Goal: Transaction & Acquisition: Purchase product/service

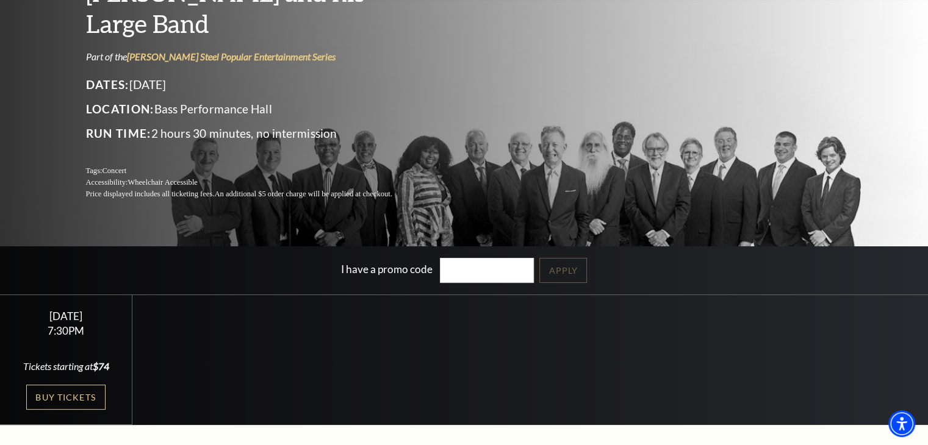
scroll to position [122, 0]
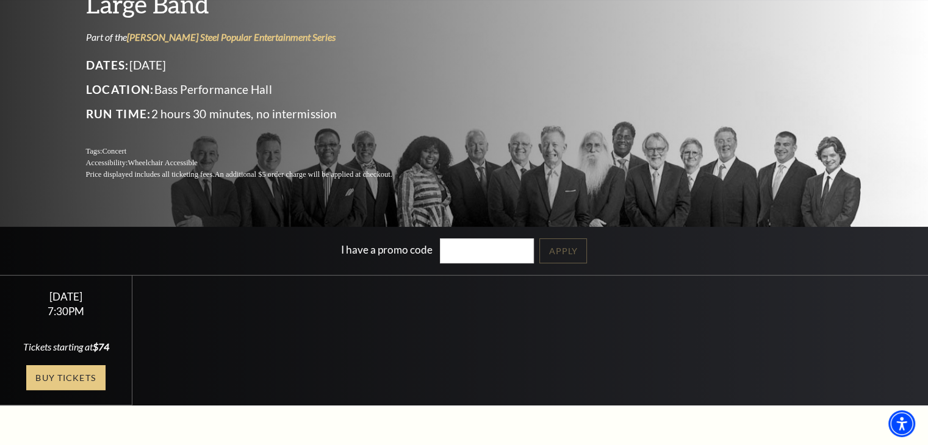
click at [85, 375] on link "Buy Tickets" at bounding box center [65, 377] width 79 height 25
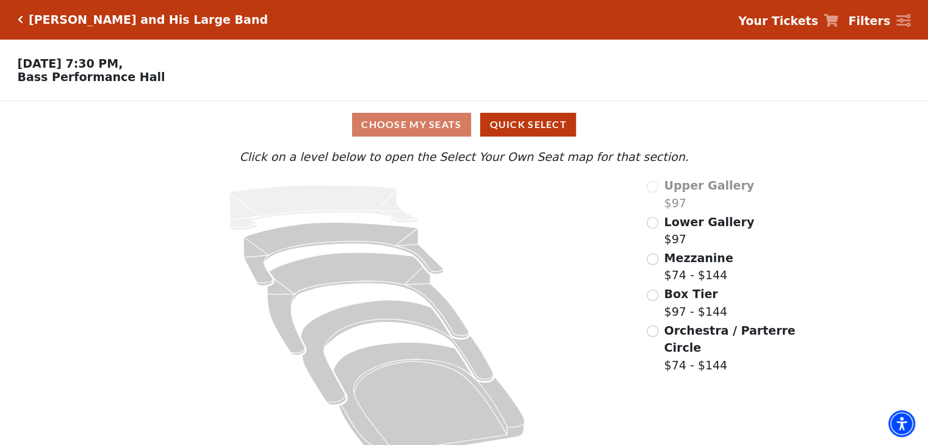
scroll to position [25, 0]
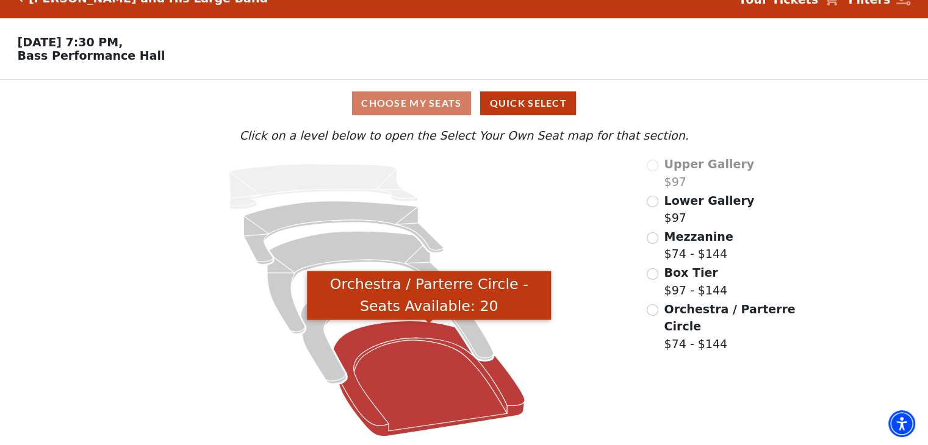
click at [417, 390] on icon "Orchestra / Parterre Circle - Seats Available: 20" at bounding box center [430, 378] width 192 height 115
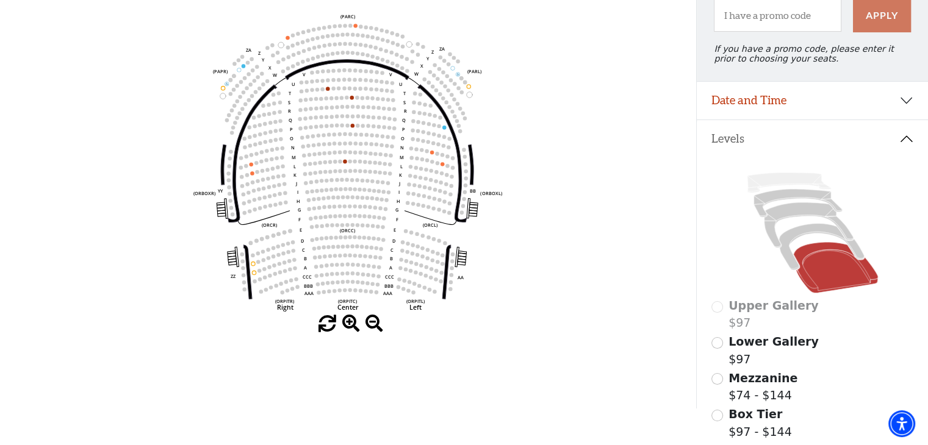
scroll to position [117, 0]
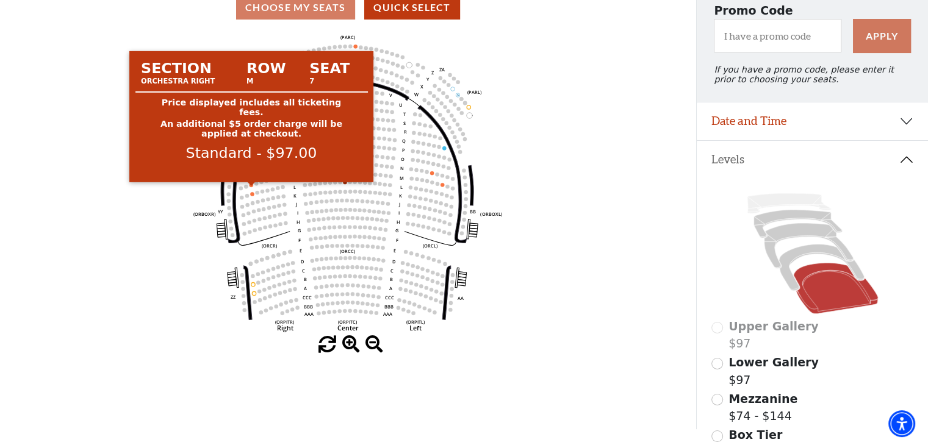
click at [251, 187] on circle at bounding box center [251, 185] width 4 height 4
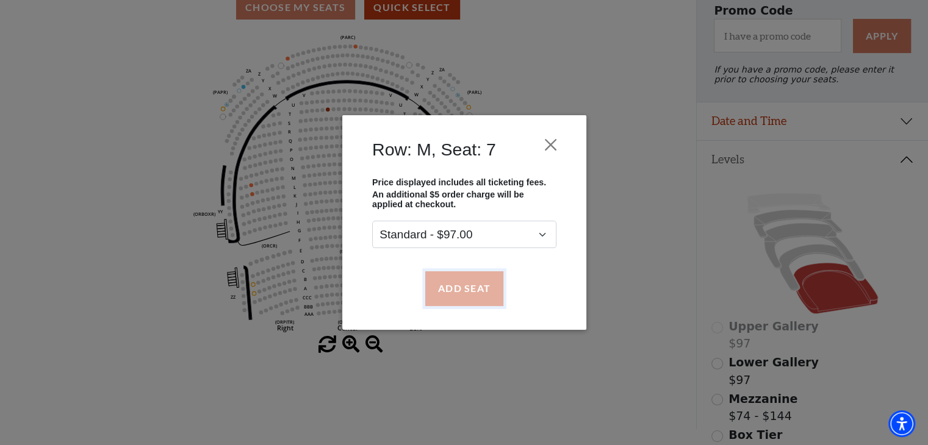
click at [471, 287] on button "Add Seat" at bounding box center [464, 288] width 78 height 34
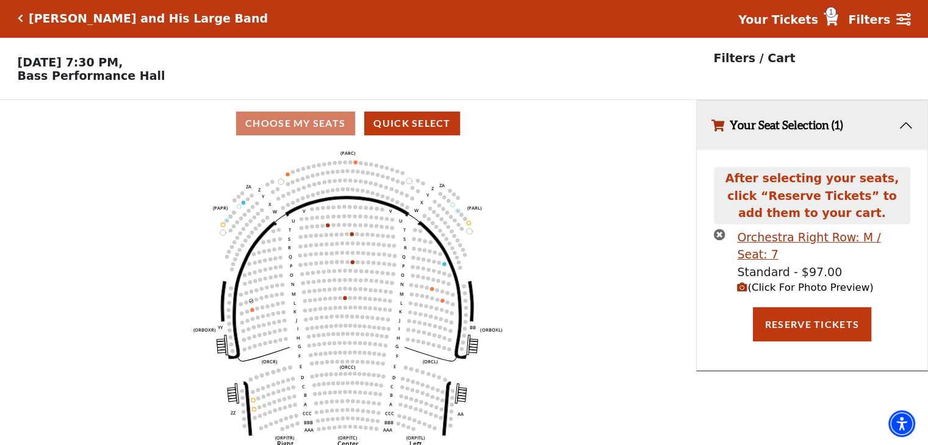
scroll to position [0, 0]
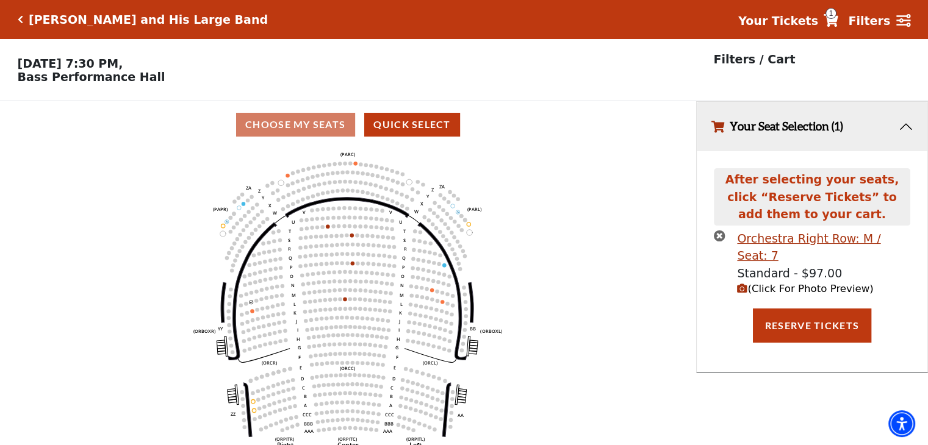
click at [250, 313] on icon "Left (ORPITL) Right (ORPITR) Center (ORPITC) ZZ AA YY BB ZA ZA (ORCL) (ORCR) (O…" at bounding box center [348, 300] width 626 height 305
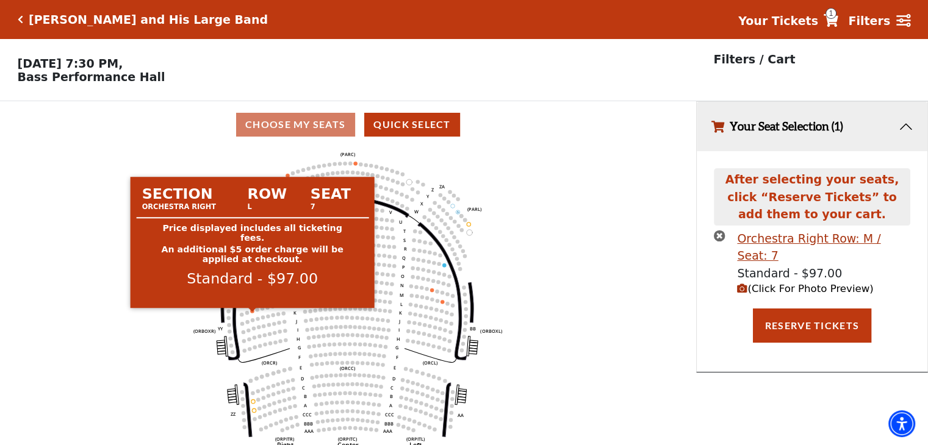
click at [251, 313] on circle at bounding box center [252, 311] width 4 height 4
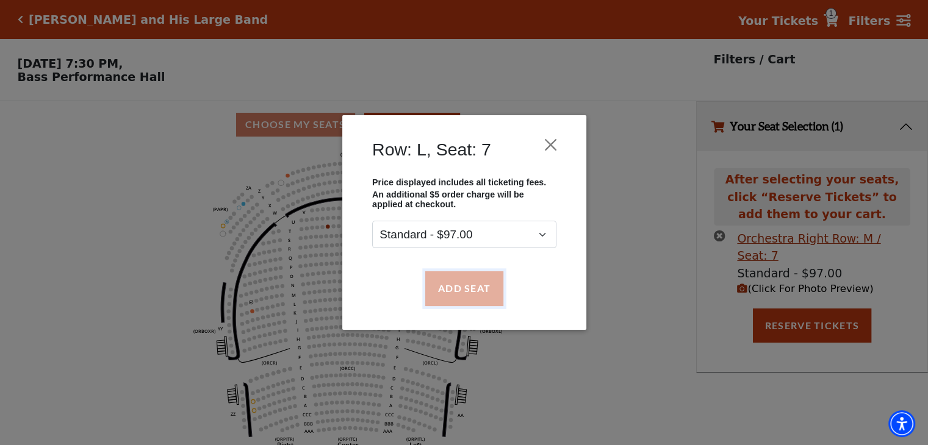
click at [450, 295] on button "Add Seat" at bounding box center [464, 288] width 78 height 34
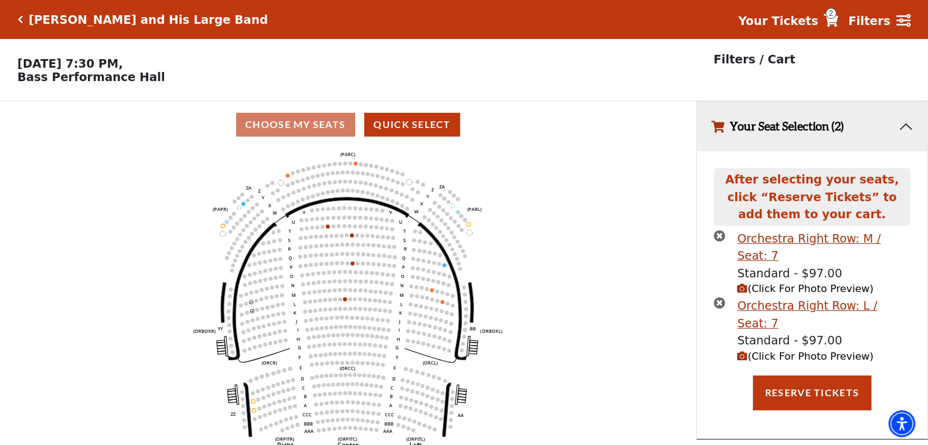
scroll to position [29, 0]
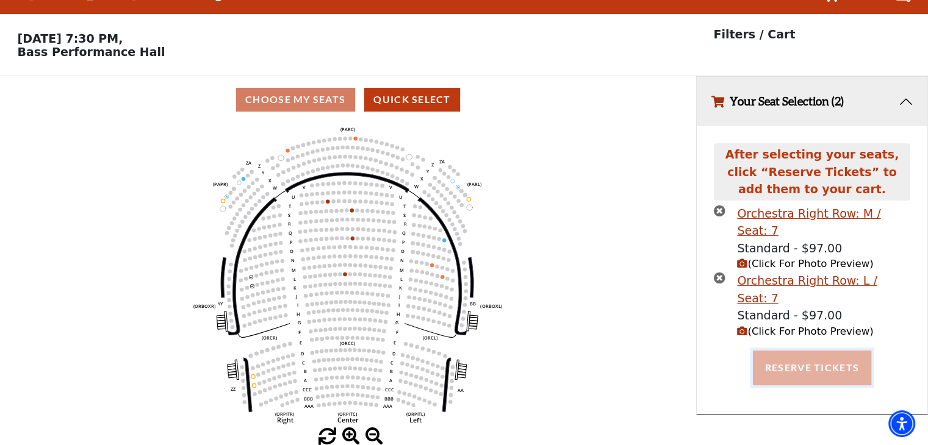
click at [813, 351] on button "Reserve Tickets" at bounding box center [812, 368] width 118 height 34
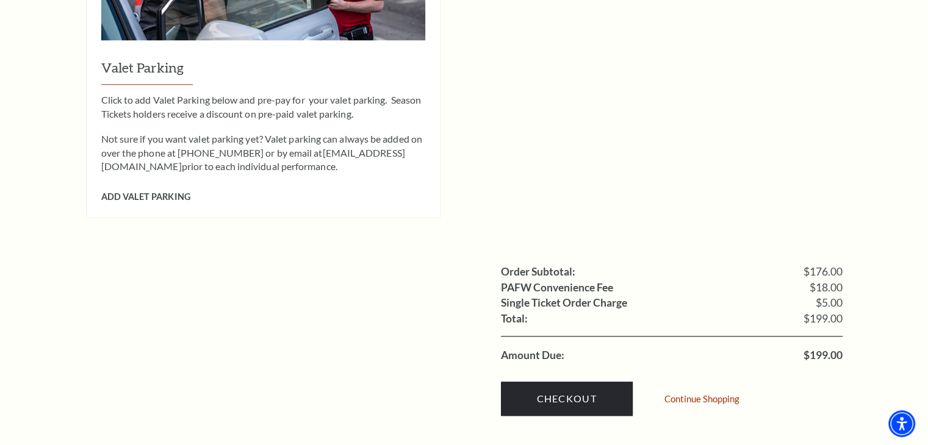
scroll to position [1159, 0]
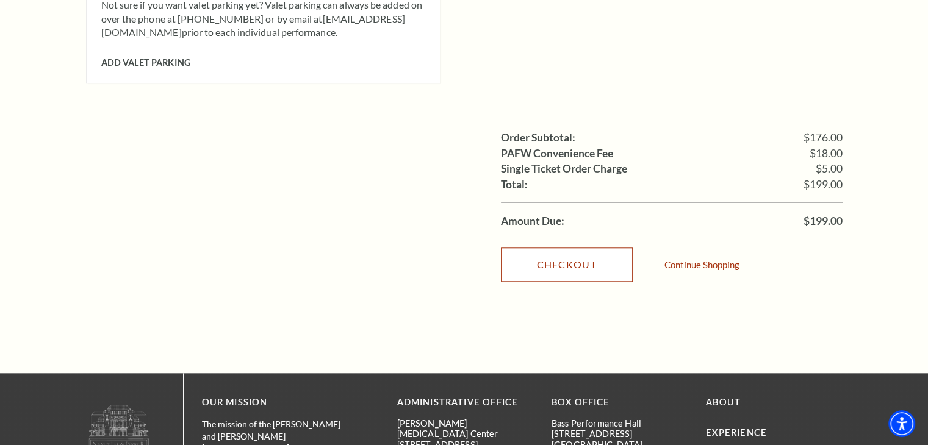
click at [598, 248] on link "Checkout" at bounding box center [567, 265] width 132 height 34
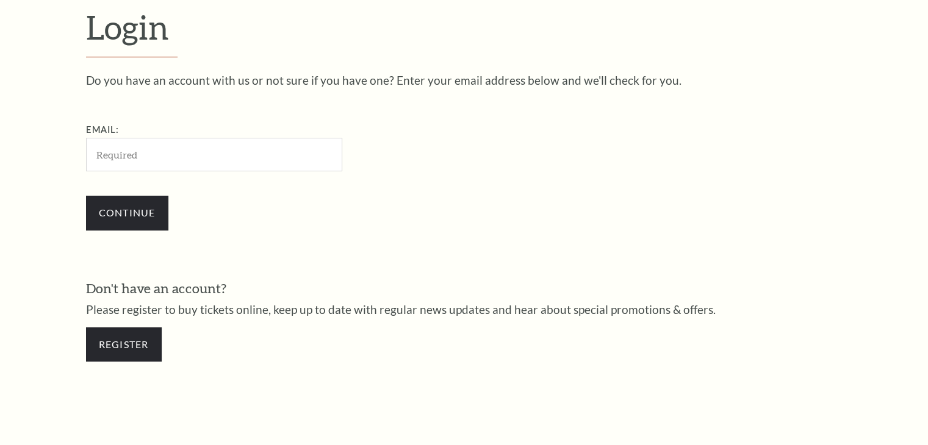
scroll to position [361, 0]
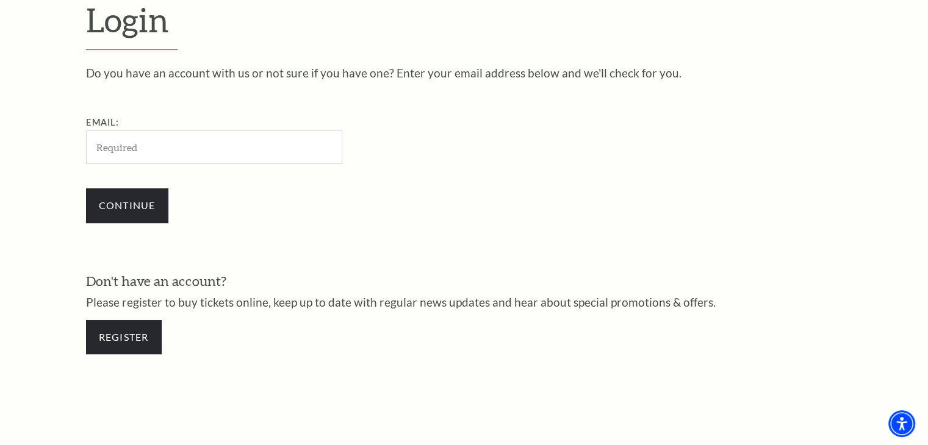
click at [105, 147] on input "Email:" at bounding box center [214, 148] width 256 height 34
type input "[PERSON_NAME][EMAIL_ADDRESS][DOMAIN_NAME]"
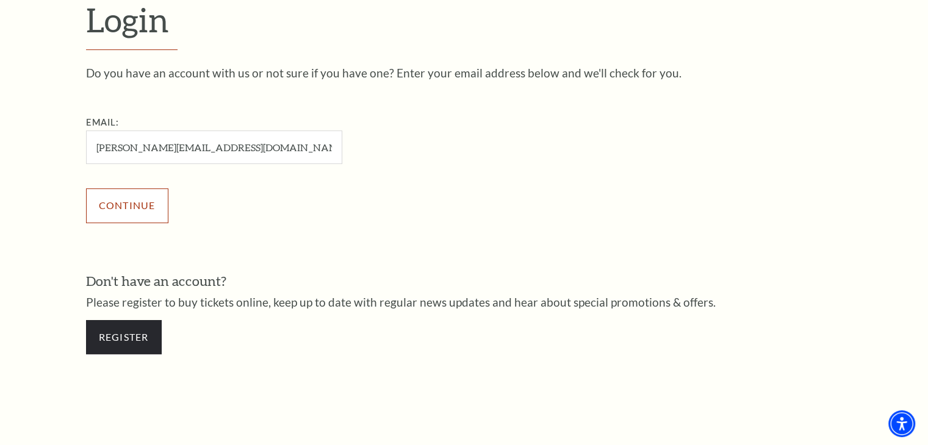
click at [119, 204] on input "Continue" at bounding box center [127, 205] width 82 height 34
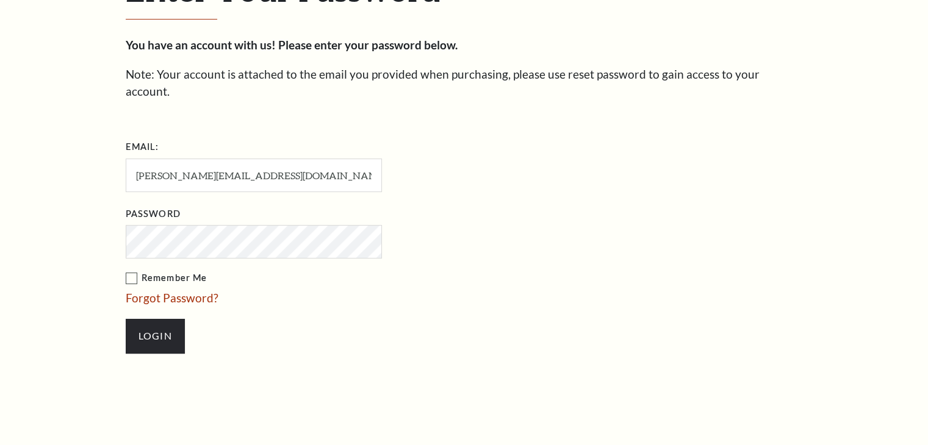
scroll to position [372, 0]
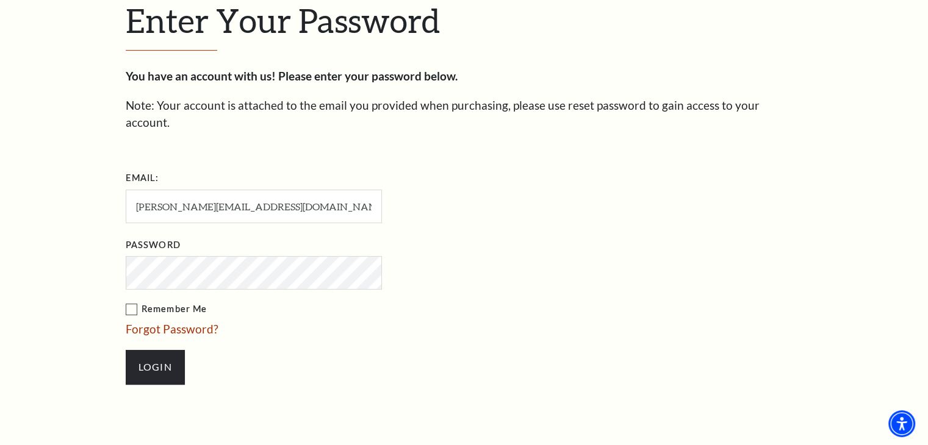
click at [134, 302] on label "Remember Me" at bounding box center [315, 309] width 378 height 15
click at [0, 0] on input "Remember Me" at bounding box center [0, 0] width 0 height 0
click at [152, 350] on input "Login" at bounding box center [155, 367] width 59 height 34
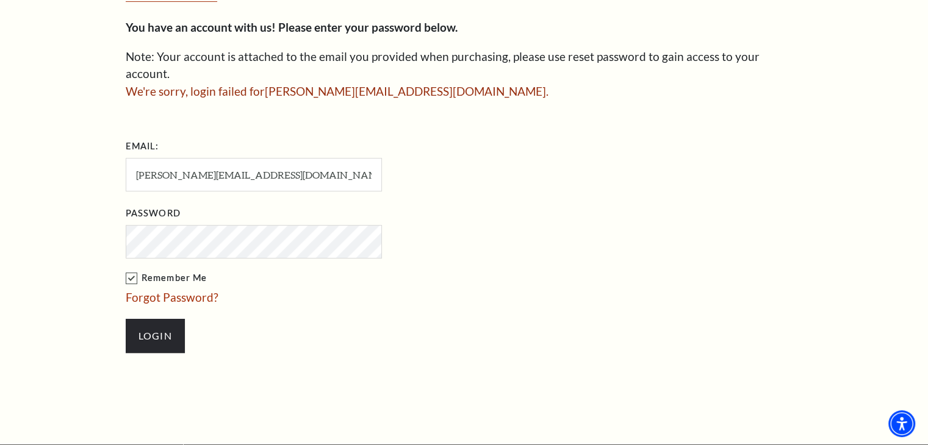
click at [448, 307] on li "Login" at bounding box center [315, 336] width 378 height 59
click at [282, 158] on input "[PERSON_NAME][EMAIL_ADDRESS][DOMAIN_NAME]" at bounding box center [254, 175] width 256 height 34
type input "queenwing@hotmail.com"
click at [161, 319] on input "Login" at bounding box center [155, 336] width 59 height 34
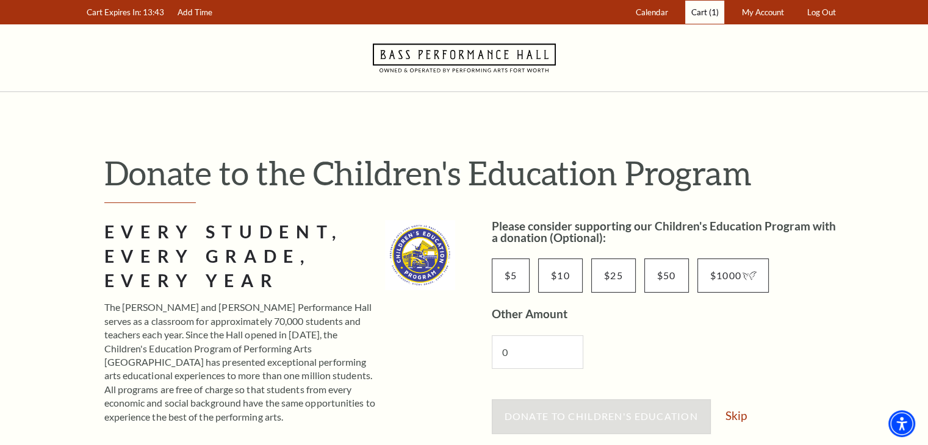
click at [712, 10] on span "(1)" at bounding box center [714, 12] width 10 height 10
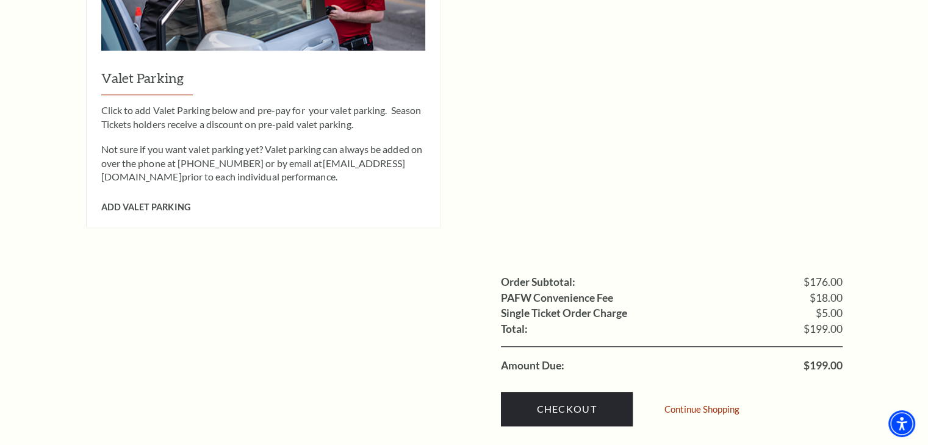
scroll to position [1098, 0]
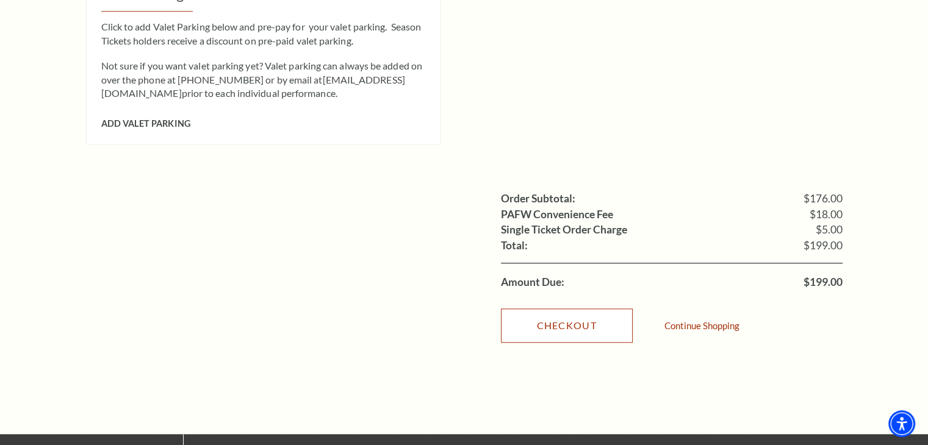
click at [560, 309] on link "Checkout" at bounding box center [567, 326] width 132 height 34
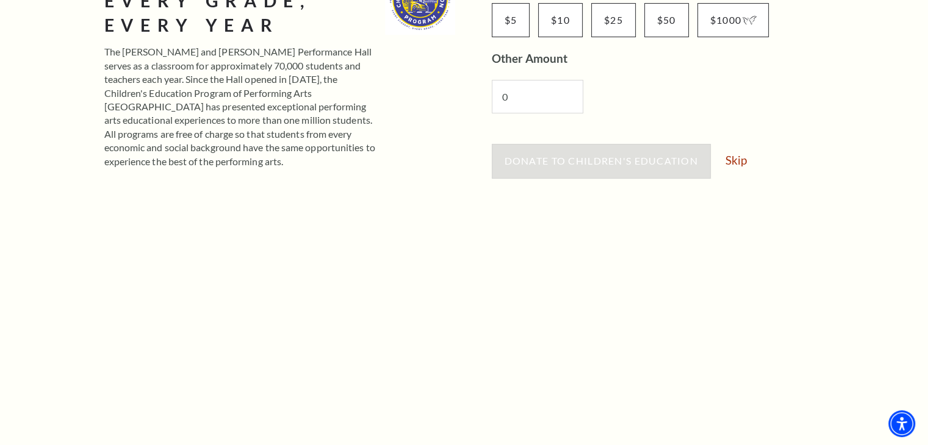
scroll to position [244, 0]
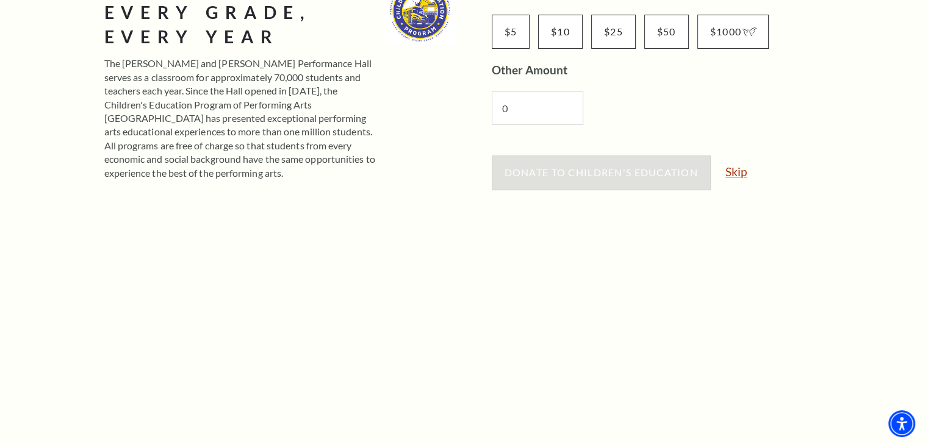
click at [731, 170] on link "Skip" at bounding box center [735, 172] width 21 height 12
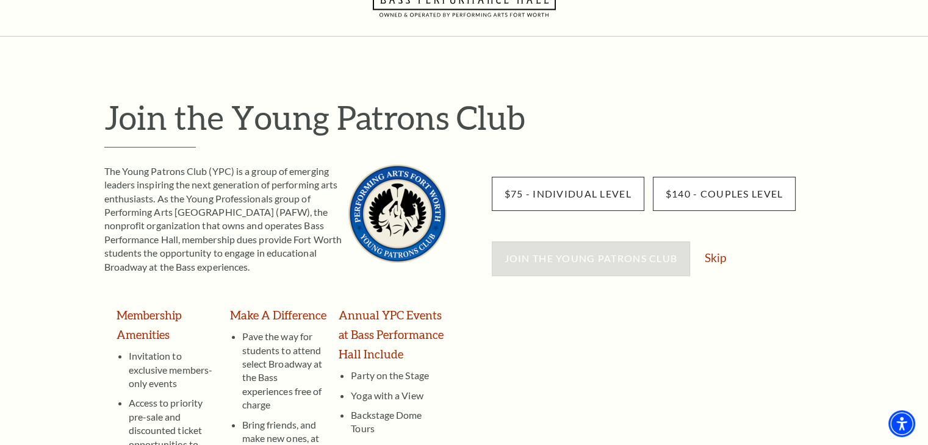
scroll to position [122, 0]
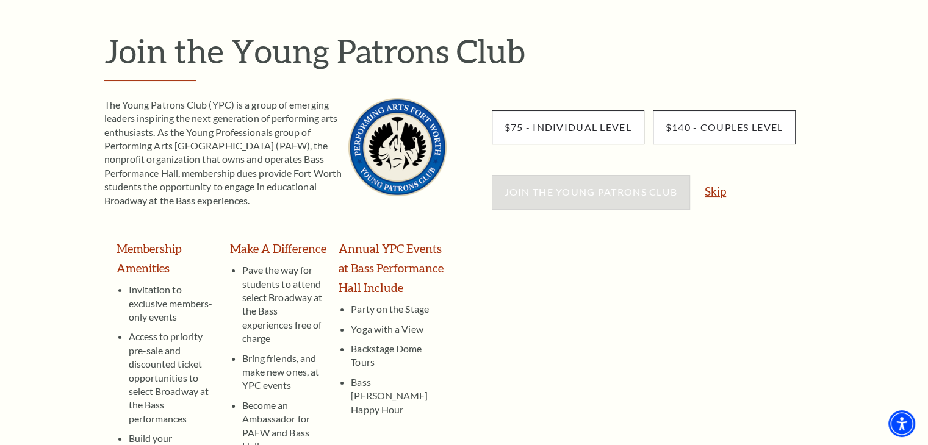
click at [722, 185] on link "Skip" at bounding box center [715, 191] width 21 height 12
click at [716, 186] on link "Skip" at bounding box center [715, 191] width 21 height 12
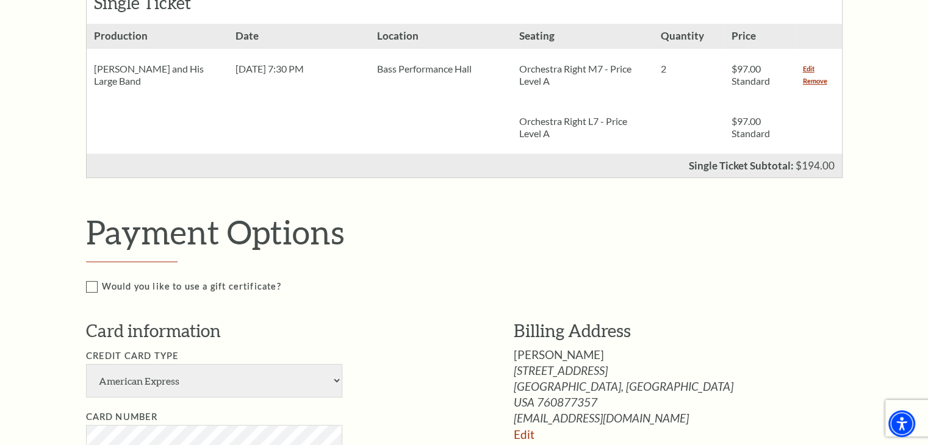
scroll to position [427, 0]
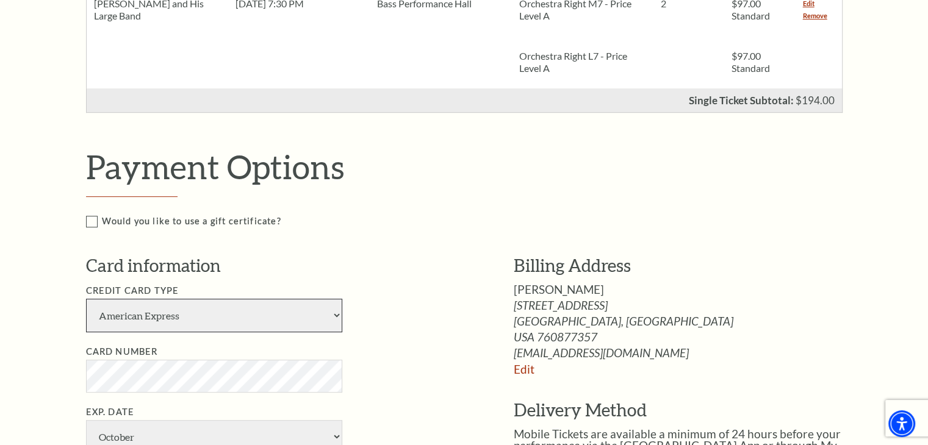
click at [199, 321] on select "American Express Visa Master Card Discover" at bounding box center [214, 316] width 256 height 34
select select "25"
click at [86, 299] on select "American Express Visa Master Card Discover" at bounding box center [214, 316] width 256 height 34
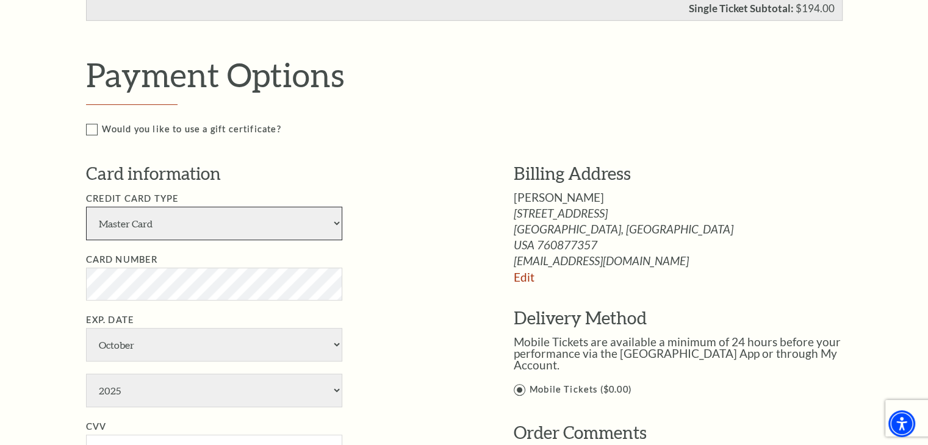
scroll to position [549, 0]
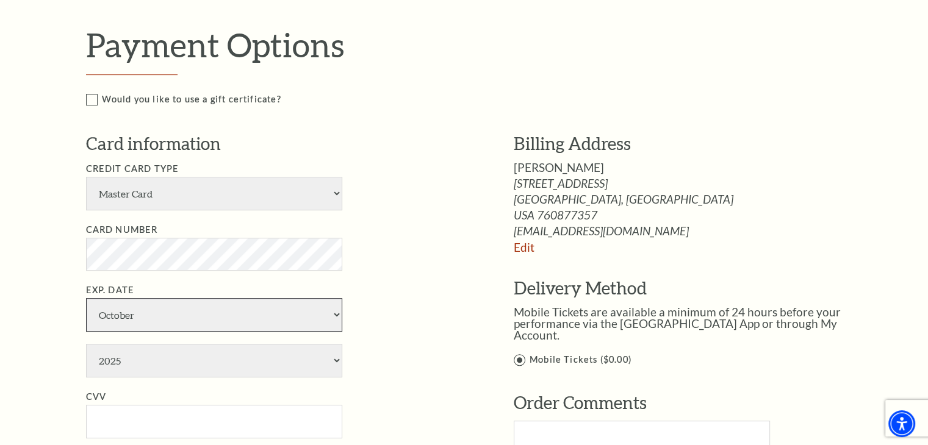
select select "6"
select select "2026"
type input "229"
type input "Dorothy C Wing"
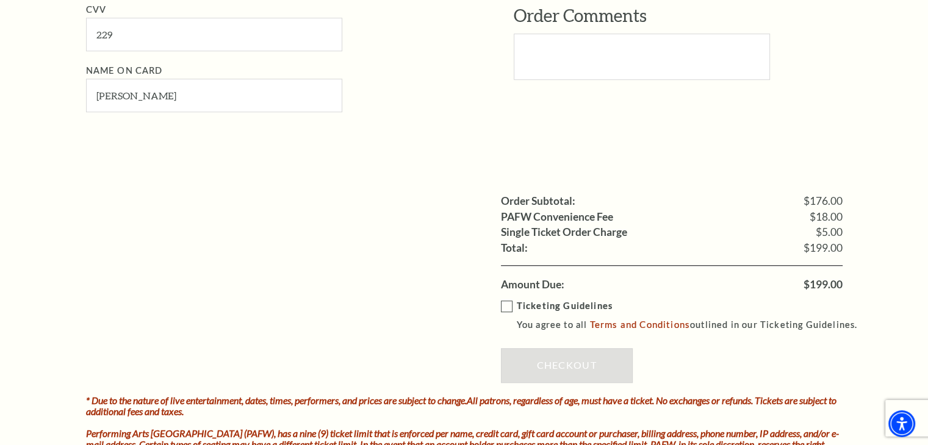
scroll to position [1037, 0]
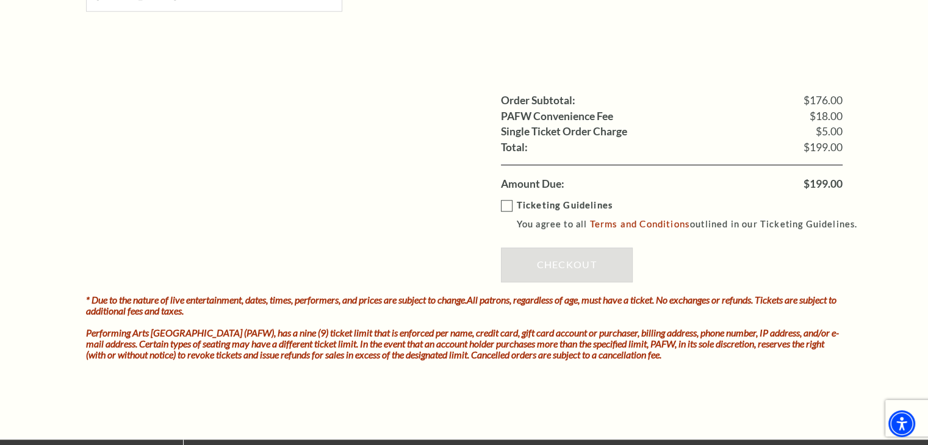
click at [505, 204] on label "Ticketing Guidelines You agree to all Terms and Conditions outlined in our Tick…" at bounding box center [685, 215] width 368 height 34
click at [0, 0] on input "Ticketing Guidelines You agree to all Terms and Conditions outlined in our Tick…" at bounding box center [0, 0] width 0 height 0
click at [584, 267] on link "Checkout" at bounding box center [567, 265] width 132 height 34
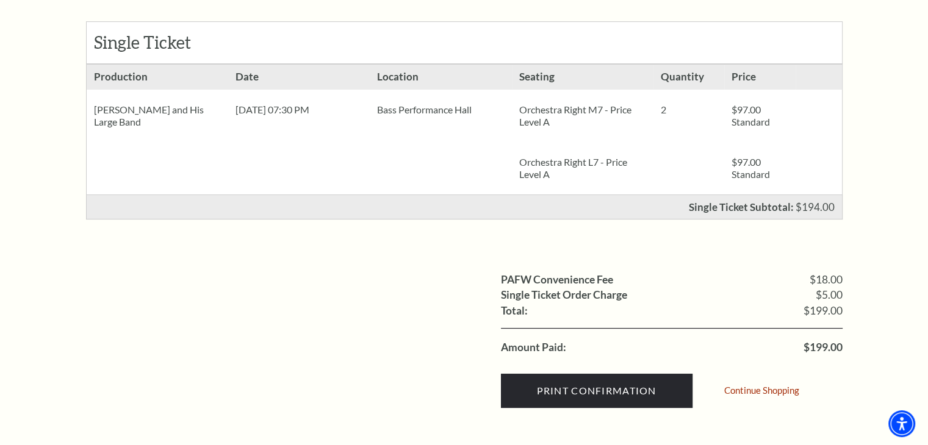
scroll to position [305, 0]
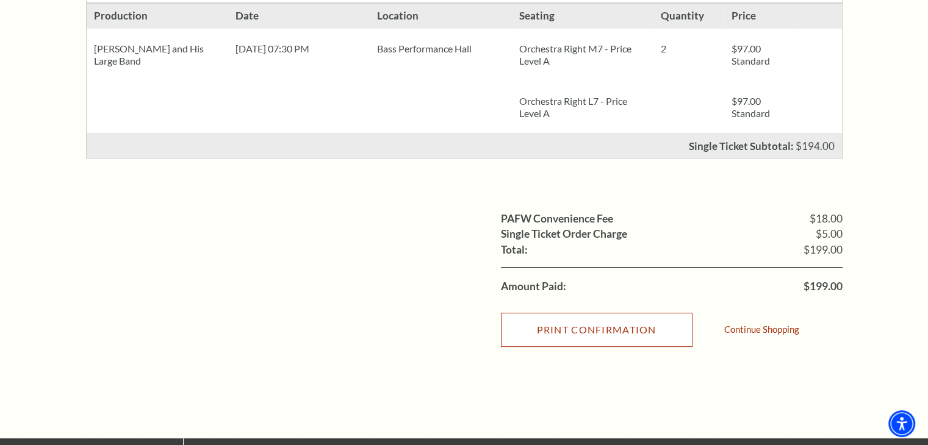
click at [601, 328] on input "Print Confirmation" at bounding box center [597, 330] width 192 height 34
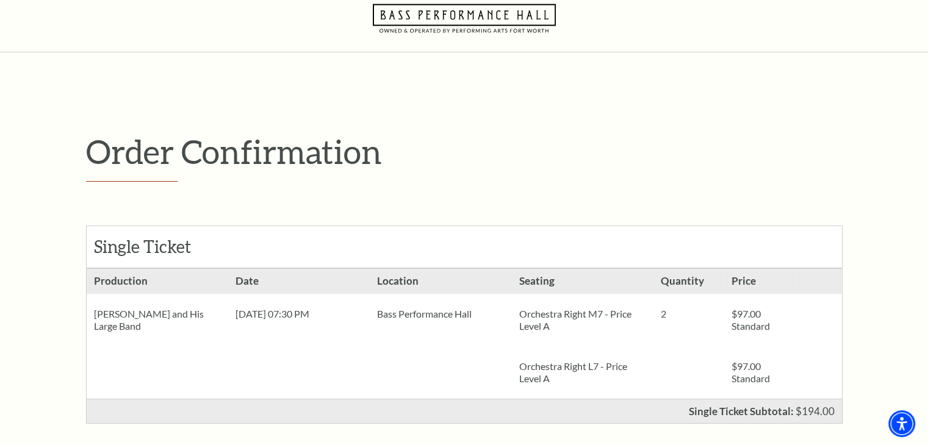
scroll to position [61, 0]
